Goal: Go to known website: Access a specific website the user already knows

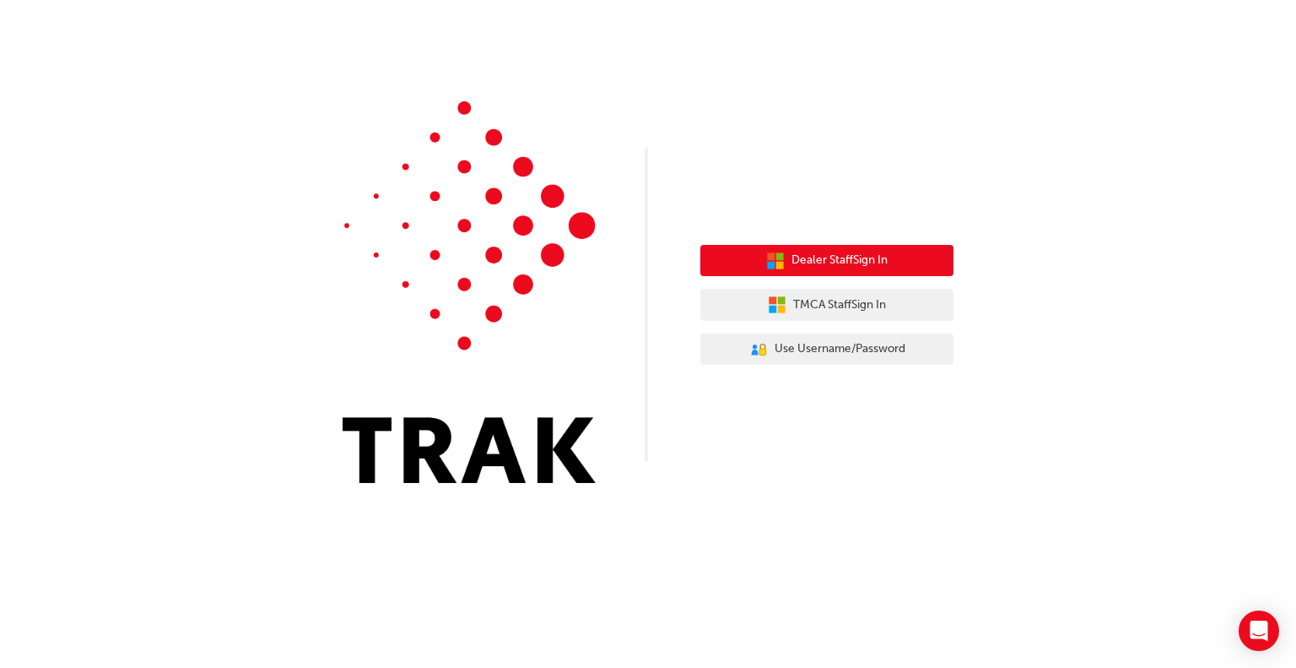
click at [817, 258] on span "Dealer Staff Sign In" at bounding box center [840, 260] width 96 height 19
